Goal: Task Accomplishment & Management: Manage account settings

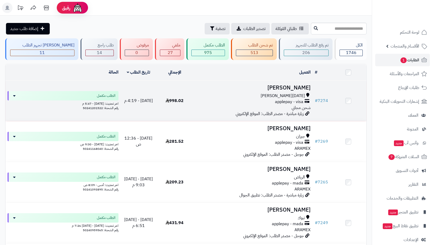
click at [288, 103] on span "applepay - visa" at bounding box center [289, 102] width 28 height 6
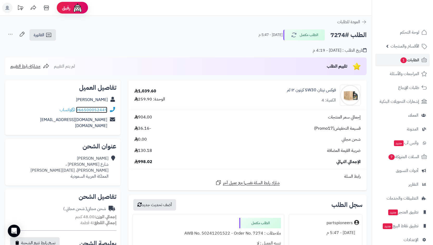
click at [91, 109] on link "966500052449" at bounding box center [91, 110] width 31 height 6
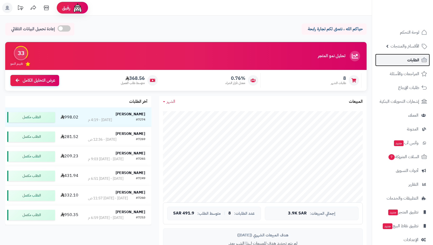
click at [407, 58] on link "الطلبات" at bounding box center [402, 60] width 55 height 13
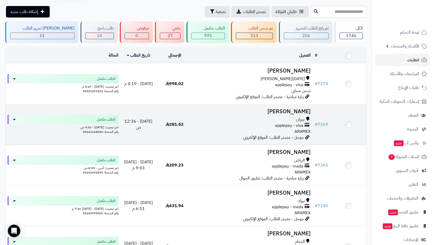
scroll to position [26, 0]
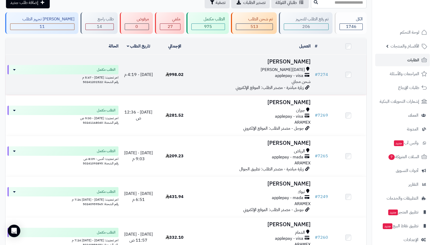
click at [290, 83] on div "خميس مشيط applepay - visa شحن مجاني" at bounding box center [253, 76] width 116 height 18
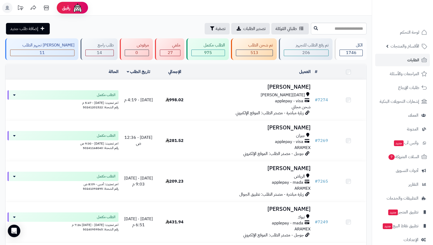
scroll to position [26, 0]
